Goal: Task Accomplishment & Management: Manage account settings

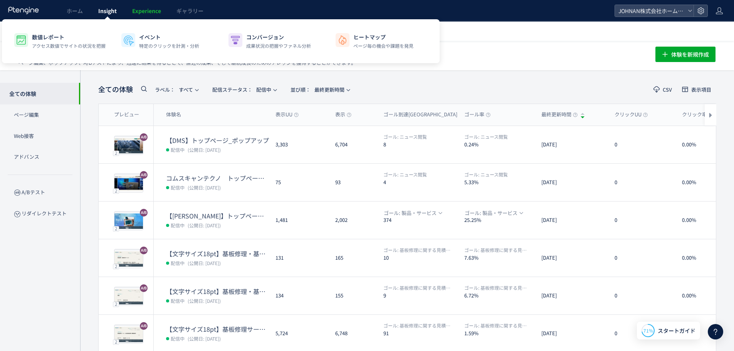
click at [102, 13] on span "Insight" at bounding box center [107, 11] width 19 height 8
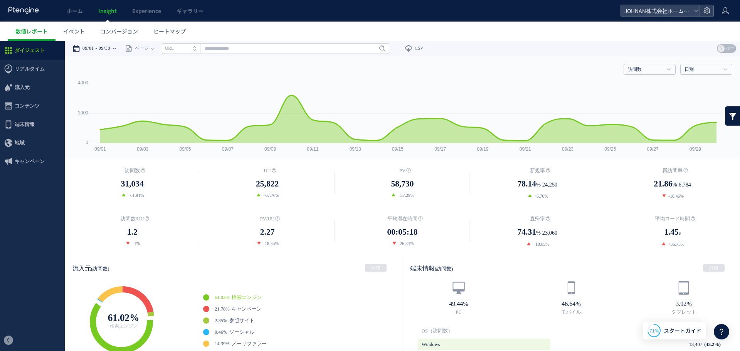
click at [121, 49] on div "09/01 09/30" at bounding box center [96, 48] width 49 height 15
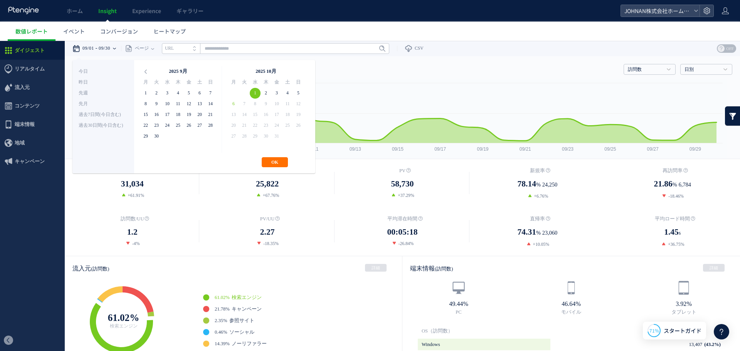
click at [280, 138] on span "31" at bounding box center [276, 136] width 11 height 11
click at [276, 166] on button "OK" at bounding box center [275, 162] width 26 height 10
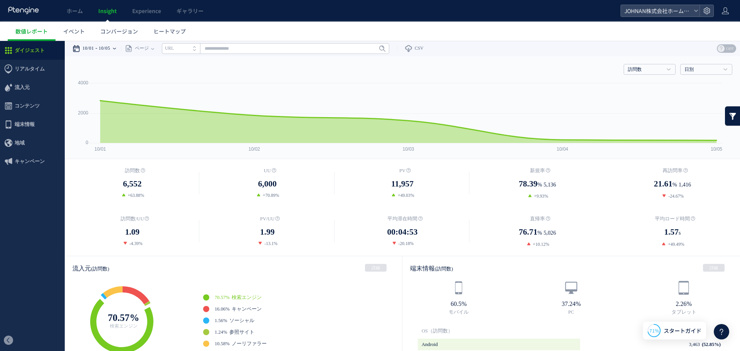
click at [121, 49] on div "10/01 10/05" at bounding box center [96, 48] width 49 height 15
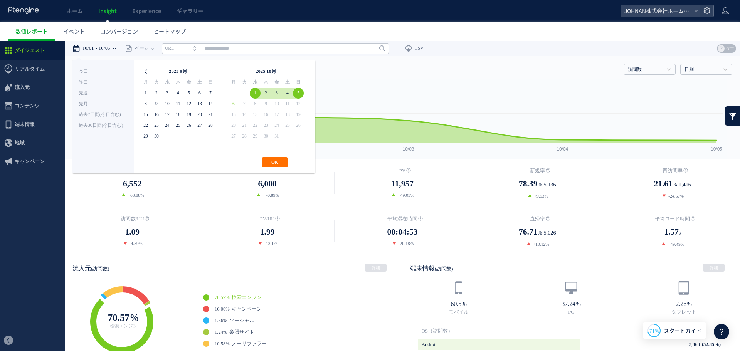
click at [148, 68] on icon at bounding box center [145, 71] width 11 height 11
click at [147, 68] on icon at bounding box center [145, 71] width 11 height 11
click at [149, 72] on icon at bounding box center [145, 71] width 11 height 11
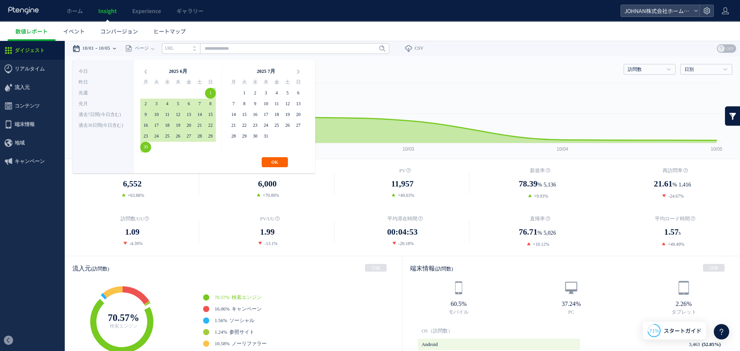
click at [276, 164] on button "OK" at bounding box center [275, 162] width 26 height 10
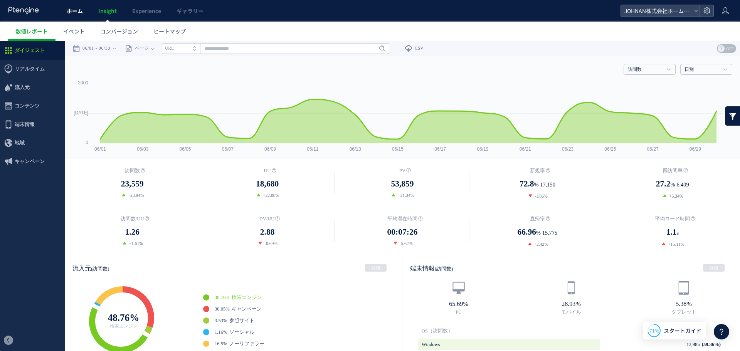
click at [66, 10] on link "ホーム" at bounding box center [75, 11] width 32 height 22
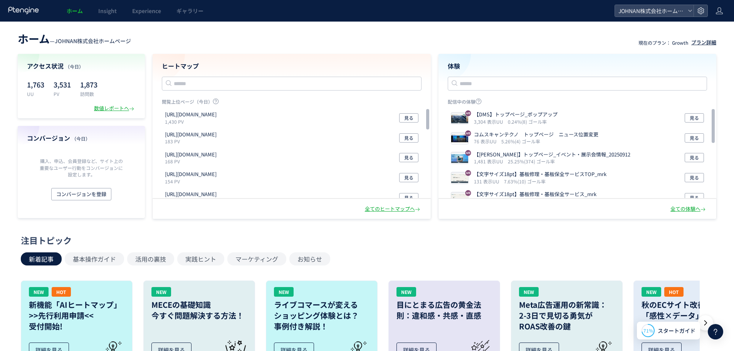
click at [697, 41] on div "プラン詳細" at bounding box center [704, 42] width 25 height 7
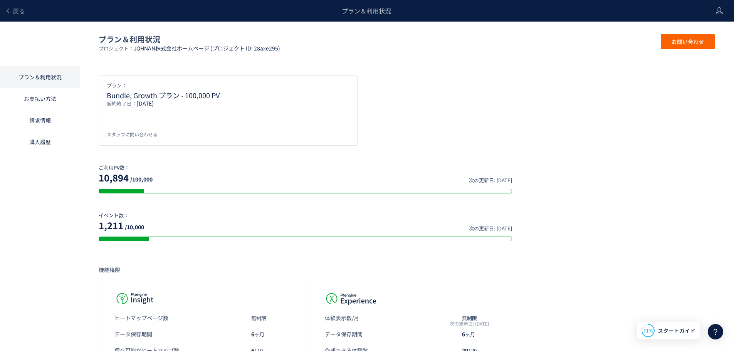
click at [45, 101] on link "お支払い方法" at bounding box center [40, 99] width 80 height 22
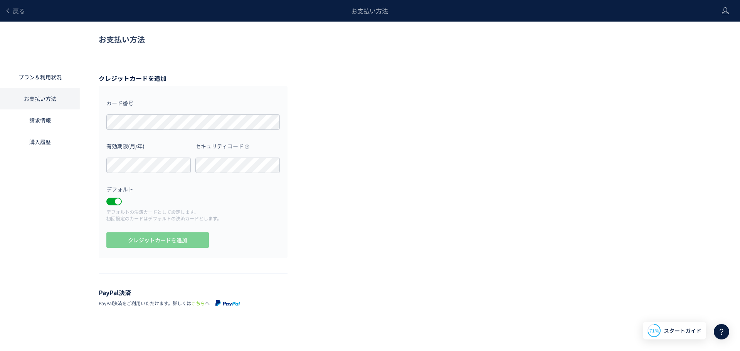
click at [35, 123] on link "請求情報" at bounding box center [40, 120] width 80 height 22
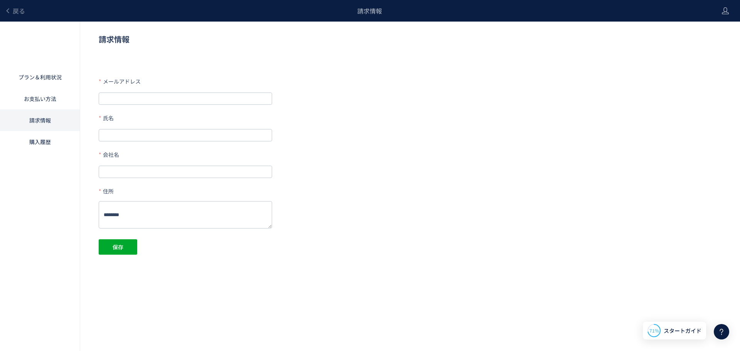
type input "**********"
click at [40, 141] on link "購入履歴" at bounding box center [40, 142] width 80 height 22
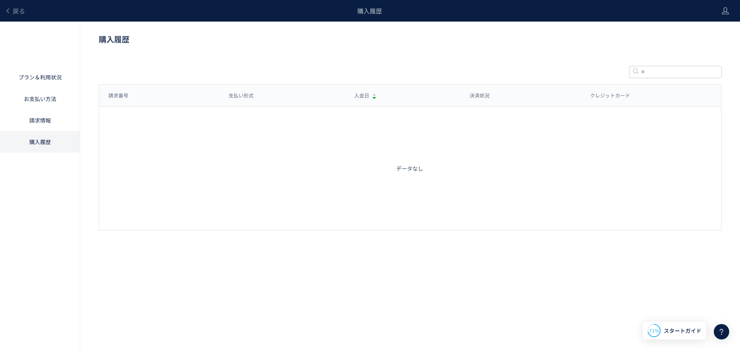
click at [38, 77] on link "プラン＆利用状況" at bounding box center [40, 77] width 80 height 22
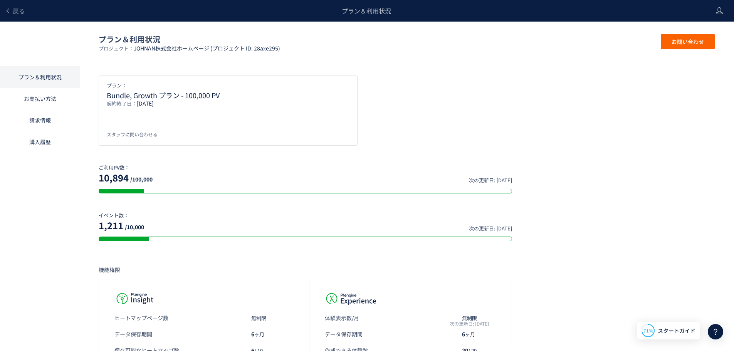
scroll to position [199, 0]
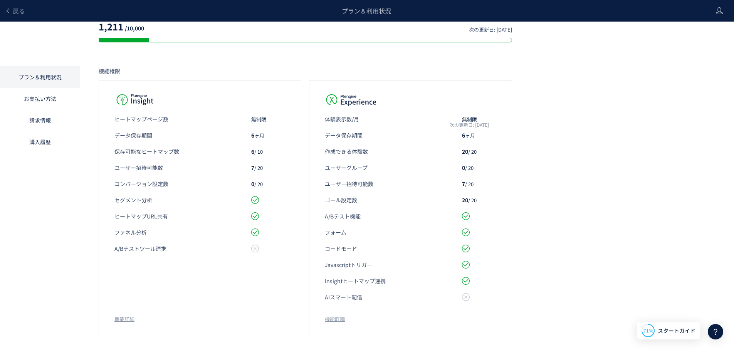
click at [47, 102] on link "お支払い方法" at bounding box center [40, 99] width 80 height 22
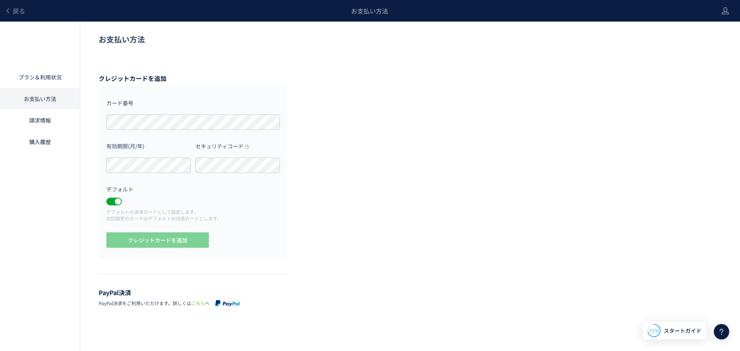
click at [42, 119] on link "請求情報" at bounding box center [40, 120] width 80 height 22
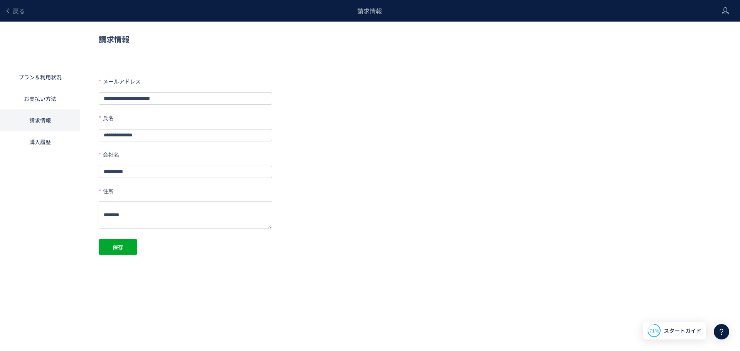
click at [42, 142] on link "購入履歴" at bounding box center [40, 142] width 80 height 22
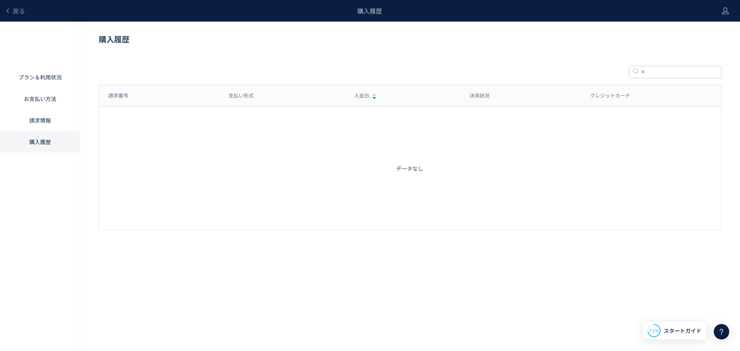
click at [23, 77] on link "プラン＆利用状況" at bounding box center [40, 77] width 80 height 22
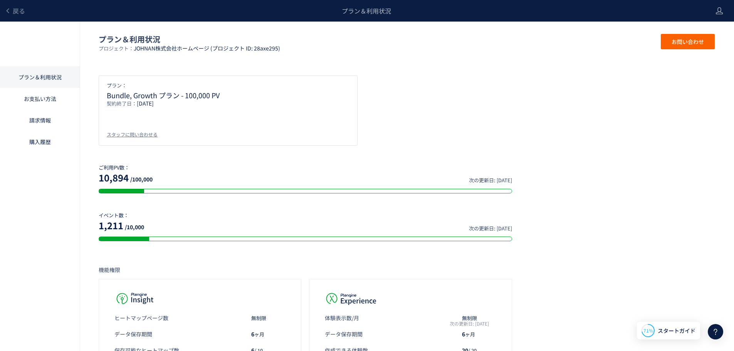
click at [234, 51] on span "JOHNAN株式会社ホームページ (プロジェクト ID: 28axe295)" at bounding box center [207, 48] width 146 height 8
click at [214, 94] on p "Bundle, Growth プラン - 100,000 PV" at bounding box center [228, 95] width 243 height 8
click at [148, 136] on div "スタッフに問い合わせる" at bounding box center [132, 134] width 51 height 7
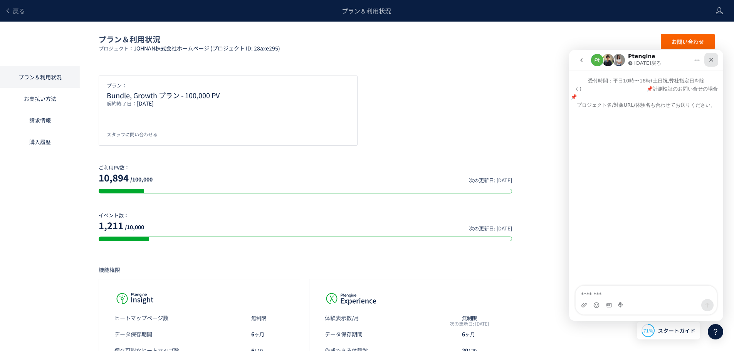
click at [715, 61] on div "クローズ" at bounding box center [712, 60] width 14 height 14
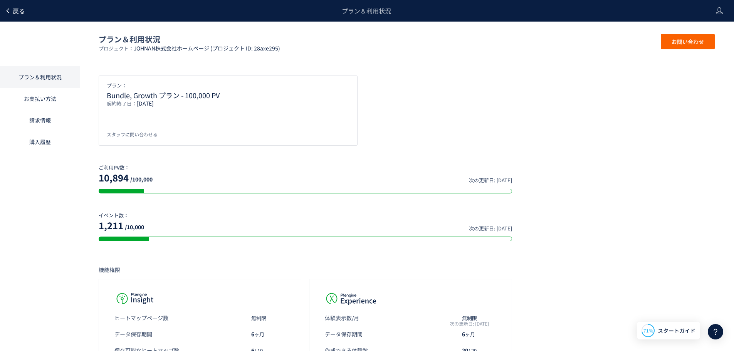
click at [14, 12] on span "戻る" at bounding box center [19, 10] width 12 height 9
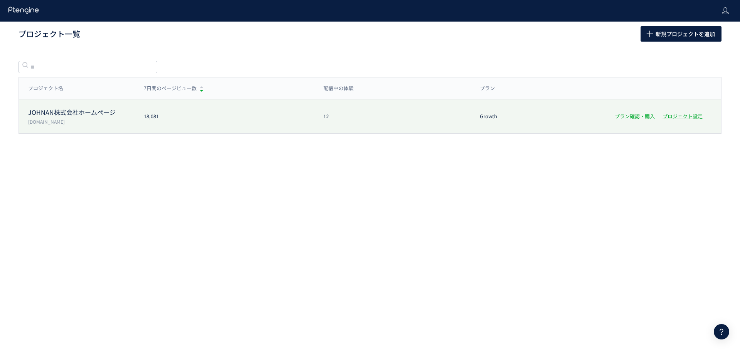
click at [636, 118] on link "プラン確認・購入" at bounding box center [635, 116] width 40 height 7
click at [687, 117] on link "プロジェクト設定" at bounding box center [683, 116] width 40 height 7
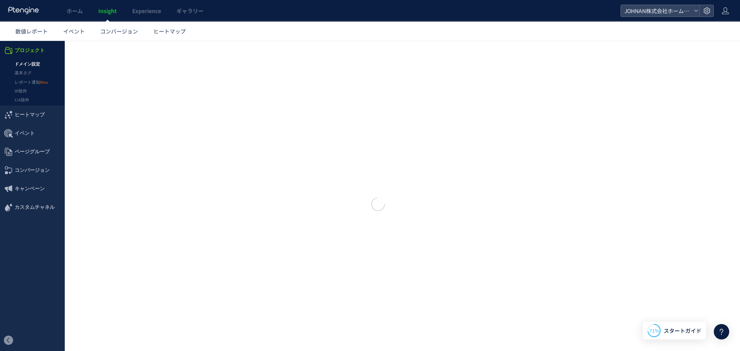
type input "**********"
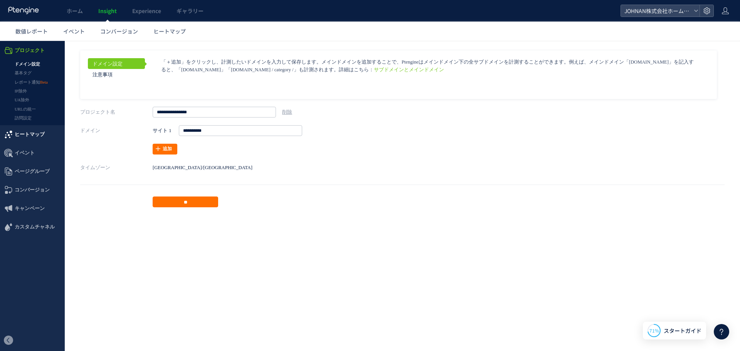
click at [32, 135] on span "ヒートマップ" at bounding box center [30, 134] width 30 height 19
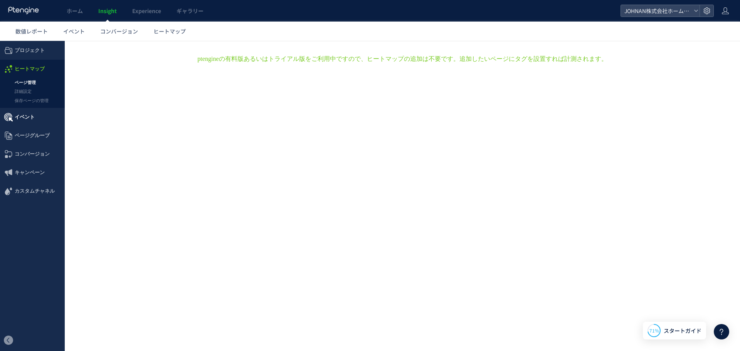
click at [25, 119] on span "イベント" at bounding box center [25, 117] width 20 height 19
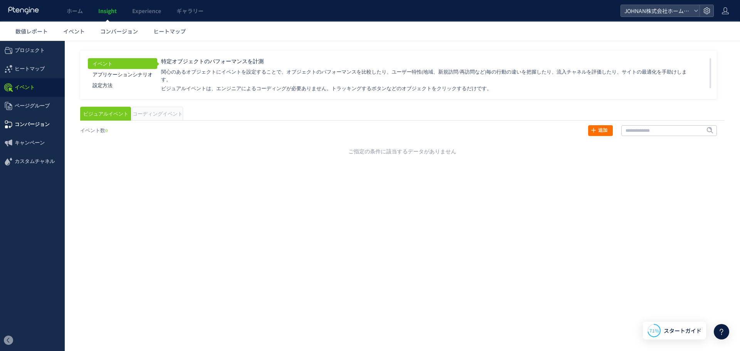
click at [26, 126] on span "コンバージョン" at bounding box center [32, 124] width 35 height 19
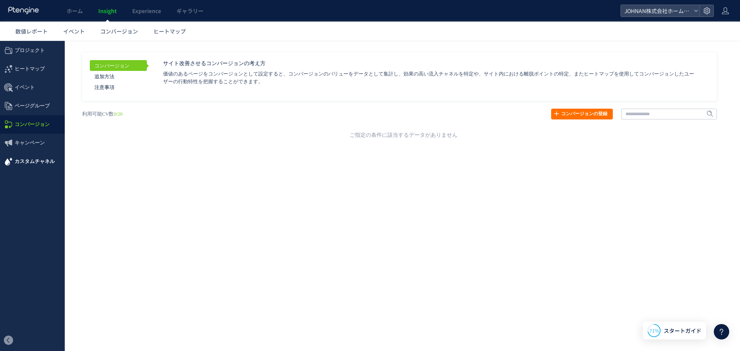
click at [25, 160] on span "カスタムチャネル" at bounding box center [35, 161] width 40 height 19
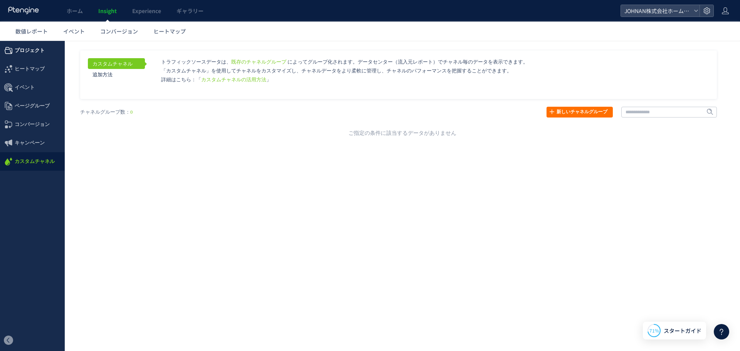
click at [34, 50] on span "プロジェクト" at bounding box center [30, 50] width 30 height 19
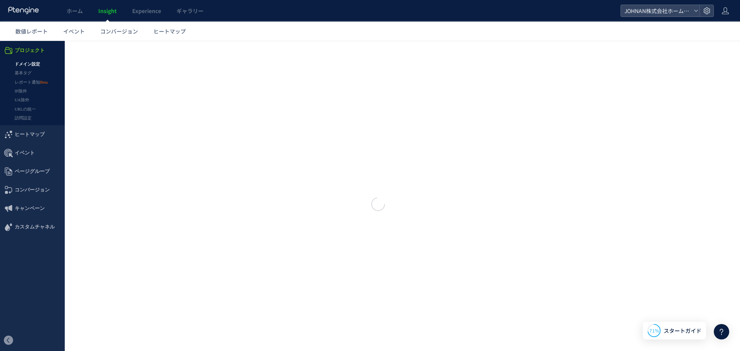
type input "**********"
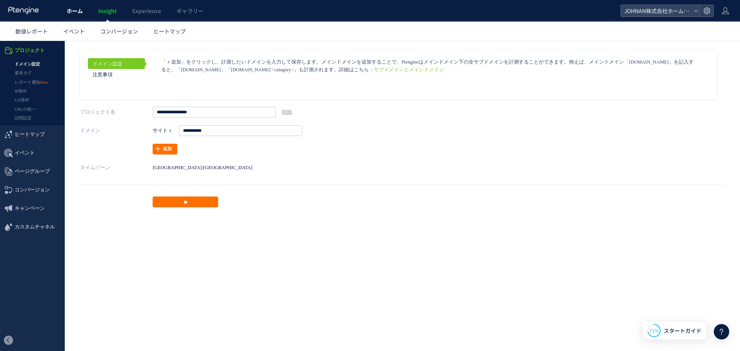
click at [68, 11] on span "ホーム" at bounding box center [75, 11] width 16 height 8
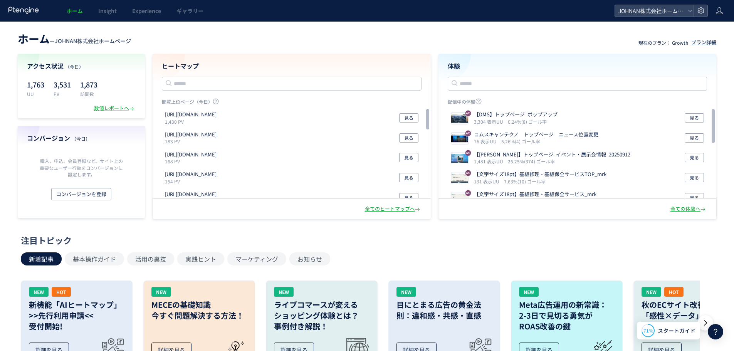
click at [704, 43] on div "プラン詳細" at bounding box center [704, 42] width 25 height 7
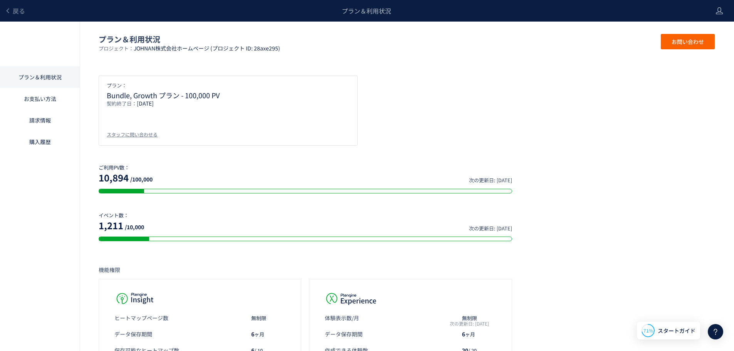
click at [50, 97] on link "お支払い方法" at bounding box center [40, 99] width 80 height 22
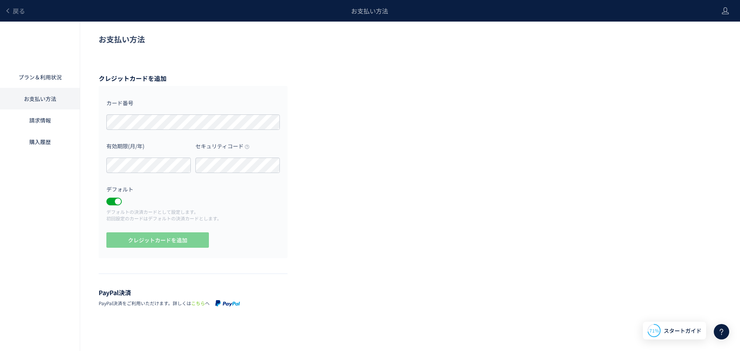
click at [47, 125] on link "請求情報" at bounding box center [40, 120] width 80 height 22
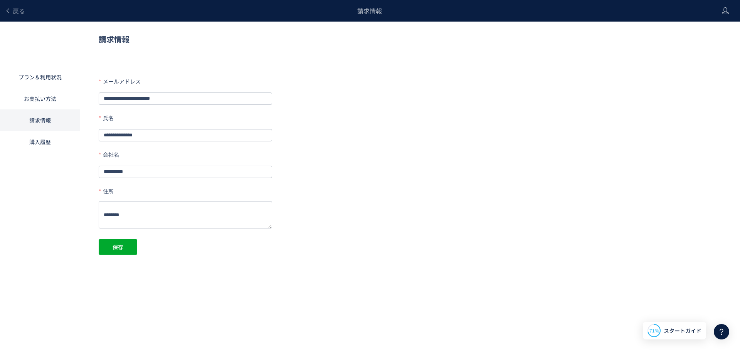
click at [42, 121] on link "請求情報" at bounding box center [40, 120] width 80 height 22
click at [34, 138] on link "購入履歴" at bounding box center [40, 142] width 80 height 22
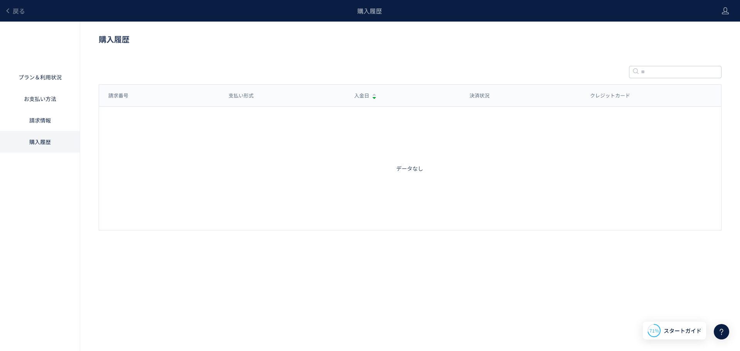
click at [717, 328] on div at bounding box center [721, 331] width 15 height 15
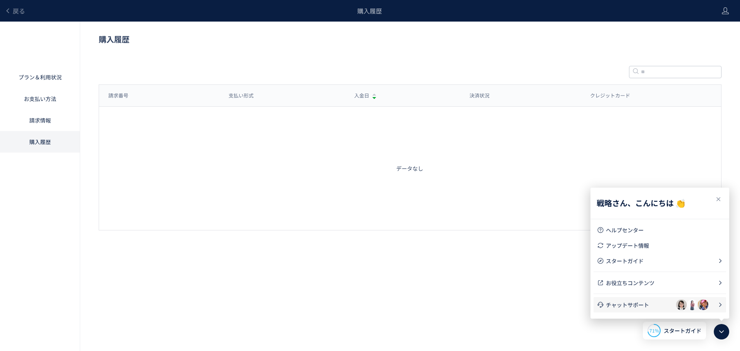
click at [628, 301] on span "チャットサポート" at bounding box center [641, 305] width 70 height 8
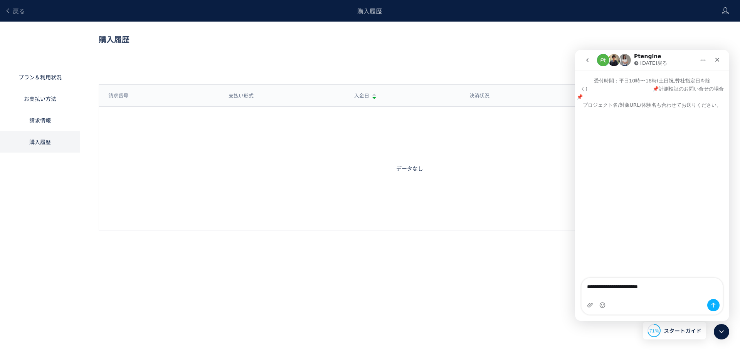
drag, startPoint x: 620, startPoint y: 291, endPoint x: 609, endPoint y: 300, distance: 13.7
click at [625, 291] on textarea "**********" at bounding box center [652, 284] width 141 height 13
drag, startPoint x: 632, startPoint y: 295, endPoint x: 580, endPoint y: 293, distance: 51.7
click at [580, 293] on div "**********" at bounding box center [652, 296] width 154 height 37
drag, startPoint x: 680, startPoint y: 295, endPoint x: 688, endPoint y: 296, distance: 7.4
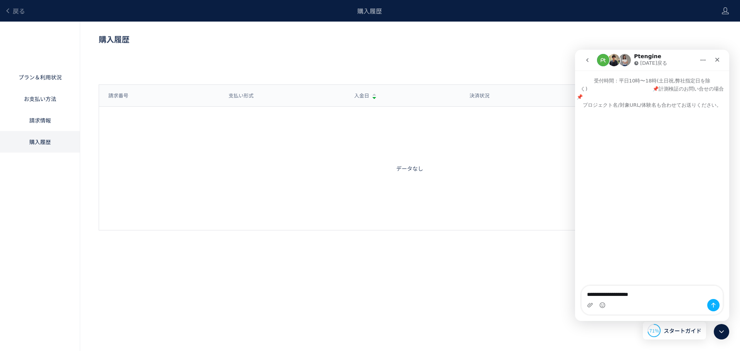
click at [688, 296] on textarea "**********" at bounding box center [652, 292] width 141 height 13
type textarea "**********"
